Goal: Task Accomplishment & Management: Complete application form

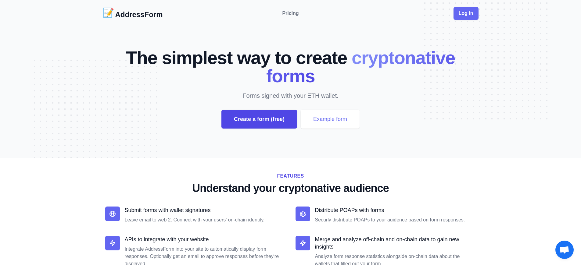
click at [259, 119] on div "Create a form (free)" at bounding box center [259, 119] width 76 height 19
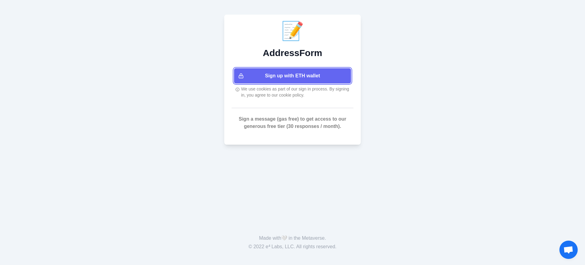
click at [293, 76] on button "Sign up with ETH wallet" at bounding box center [292, 75] width 117 height 15
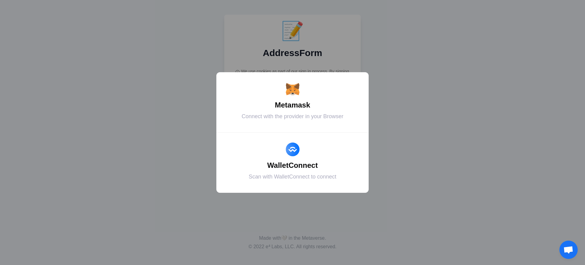
click at [293, 105] on div "Metamask" at bounding box center [292, 105] width 137 height 11
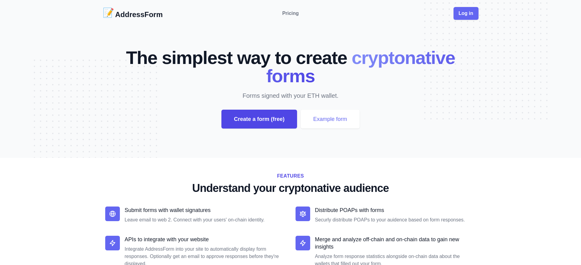
click at [259, 119] on div "Create a form (free)" at bounding box center [259, 119] width 76 height 19
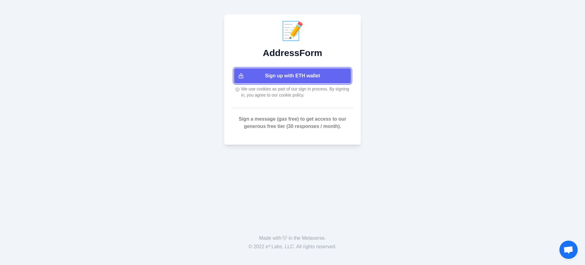
click at [293, 76] on button "Sign up with ETH wallet" at bounding box center [292, 75] width 117 height 15
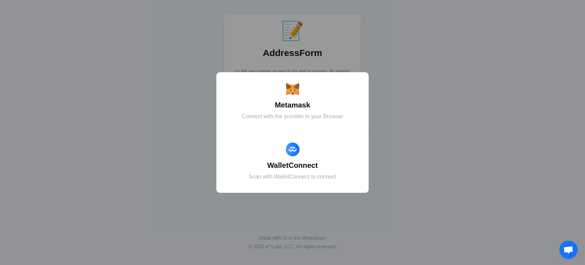
click at [293, 105] on div "Metamask" at bounding box center [292, 105] width 137 height 11
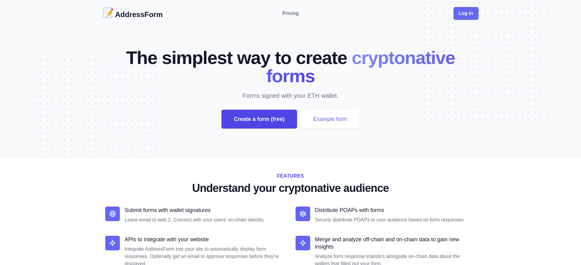
click at [259, 119] on div "Create a form (free)" at bounding box center [259, 119] width 76 height 19
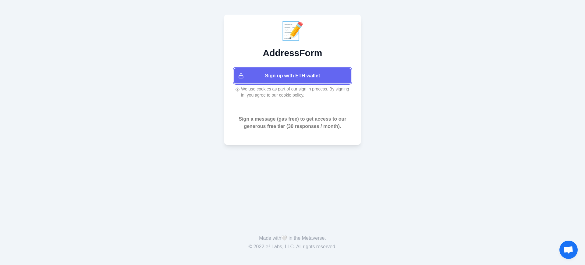
click at [293, 76] on button "Sign up with ETH wallet" at bounding box center [292, 75] width 117 height 15
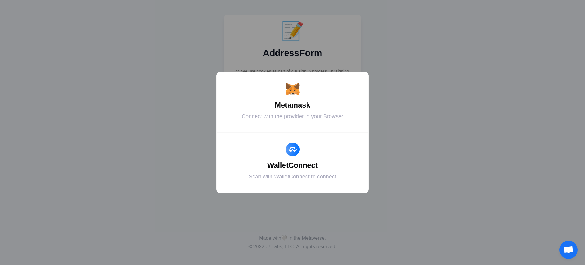
click at [293, 105] on div "Metamask" at bounding box center [292, 105] width 137 height 11
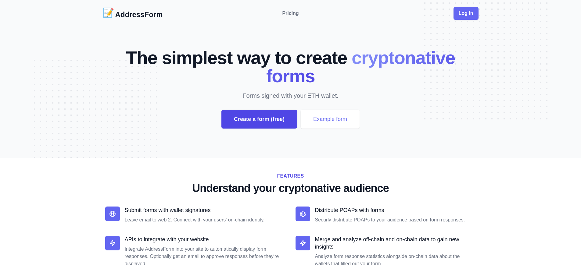
click at [259, 119] on div "Create a form (free)" at bounding box center [259, 119] width 76 height 19
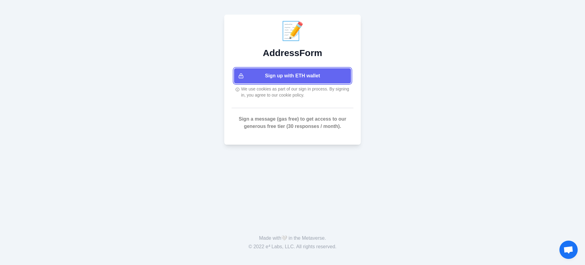
click at [293, 76] on button "Sign up with ETH wallet" at bounding box center [292, 75] width 117 height 15
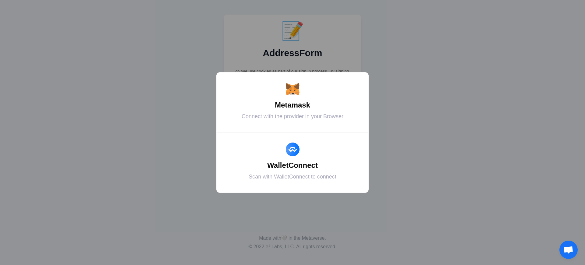
click at [293, 105] on div "Metamask" at bounding box center [292, 105] width 137 height 11
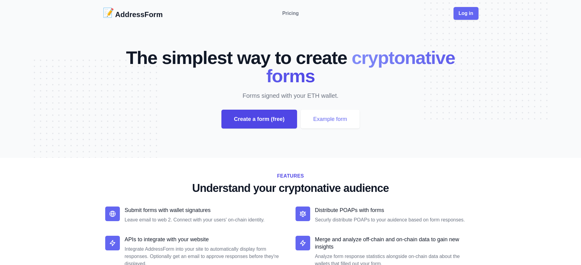
click at [259, 119] on div "Create a form (free)" at bounding box center [259, 119] width 76 height 19
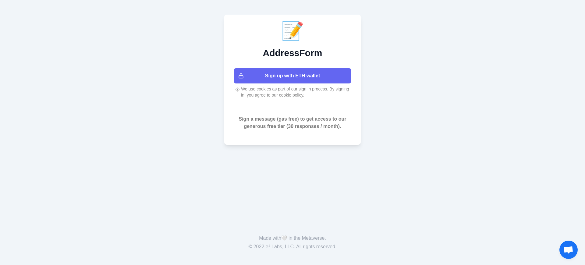
click at [293, 76] on button "Sign up with ETH wallet" at bounding box center [292, 75] width 117 height 15
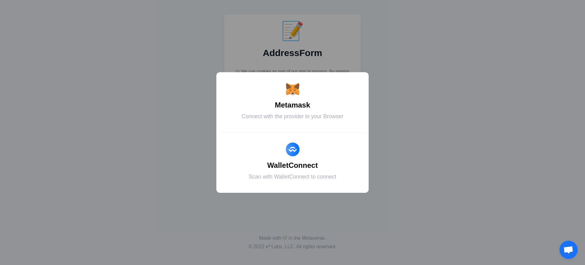
click at [293, 105] on div "Metamask" at bounding box center [292, 105] width 137 height 11
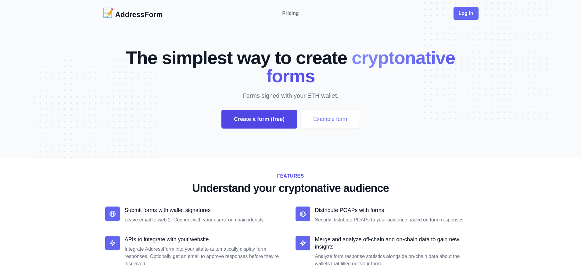
click at [259, 119] on div "Create a form (free)" at bounding box center [259, 119] width 76 height 19
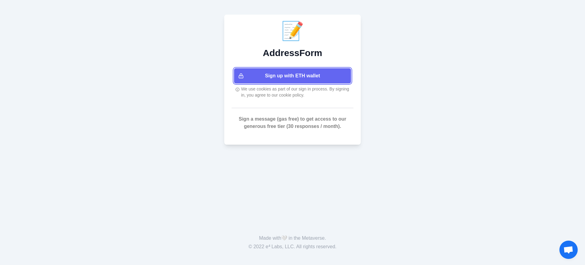
click at [293, 76] on button "Sign up with ETH wallet" at bounding box center [292, 75] width 117 height 15
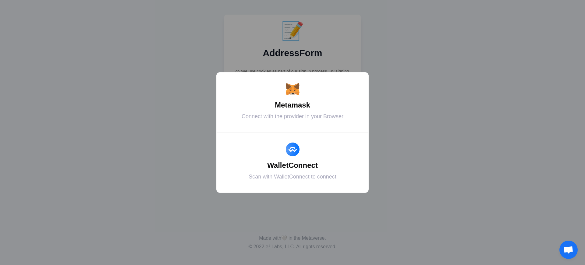
click at [293, 105] on div "Metamask" at bounding box center [292, 105] width 137 height 11
